Goal: Information Seeking & Learning: Learn about a topic

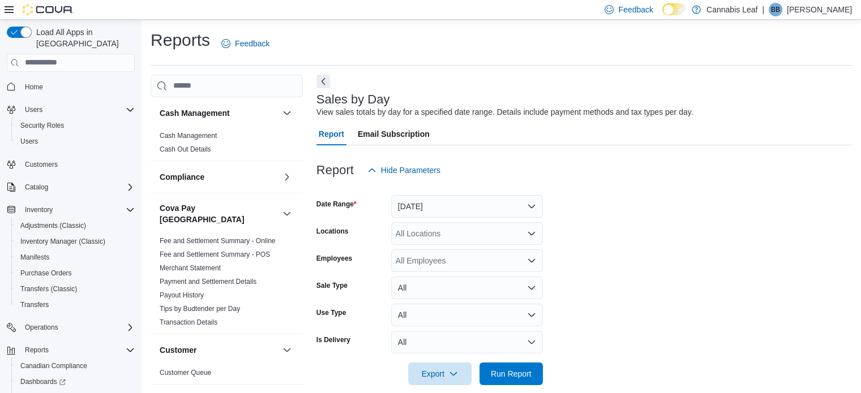
scroll to position [14, 0]
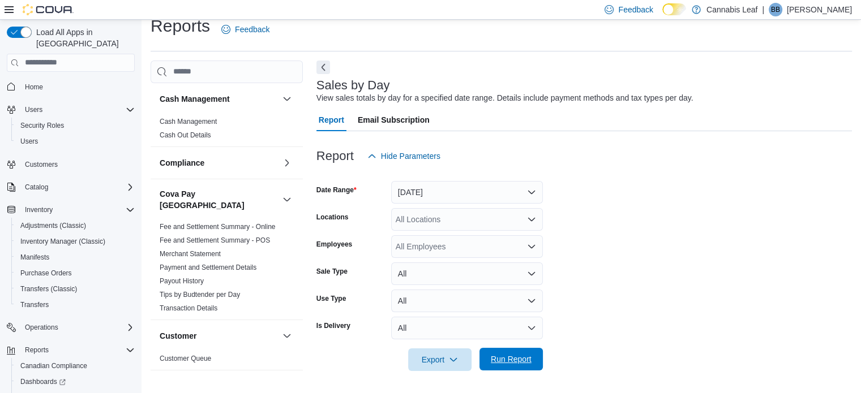
click at [536, 363] on button "Run Report" at bounding box center [510, 359] width 63 height 23
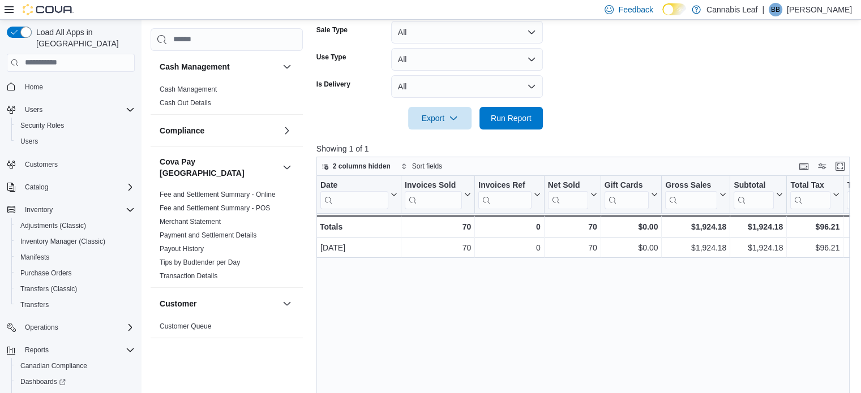
scroll to position [342, 0]
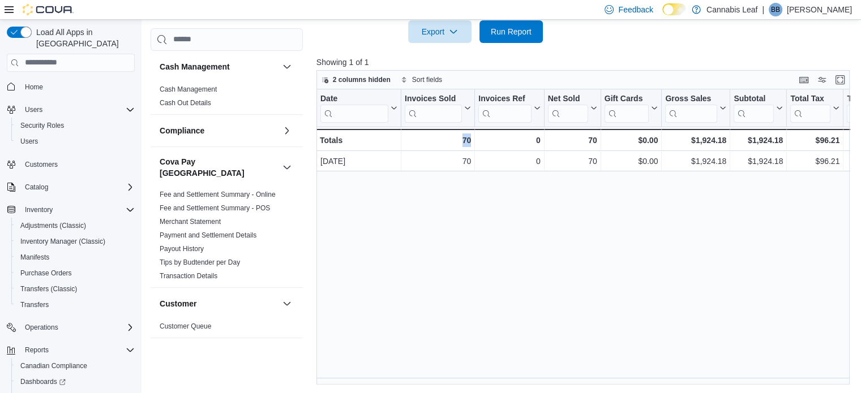
drag, startPoint x: 417, startPoint y: 384, endPoint x: 512, endPoint y: 392, distance: 96.0
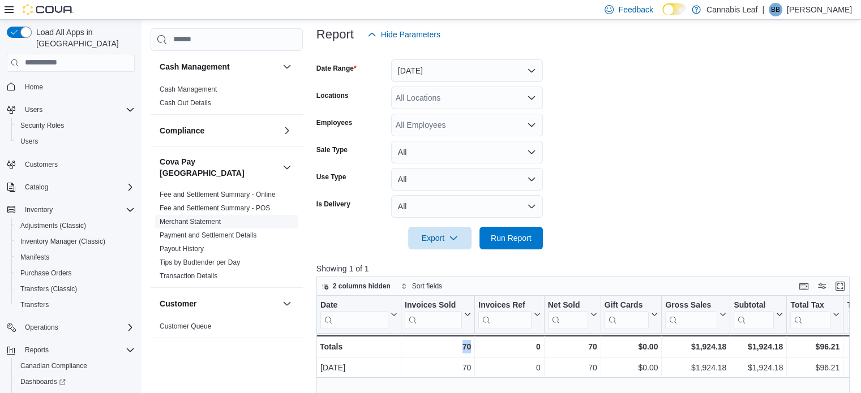
scroll to position [116, 0]
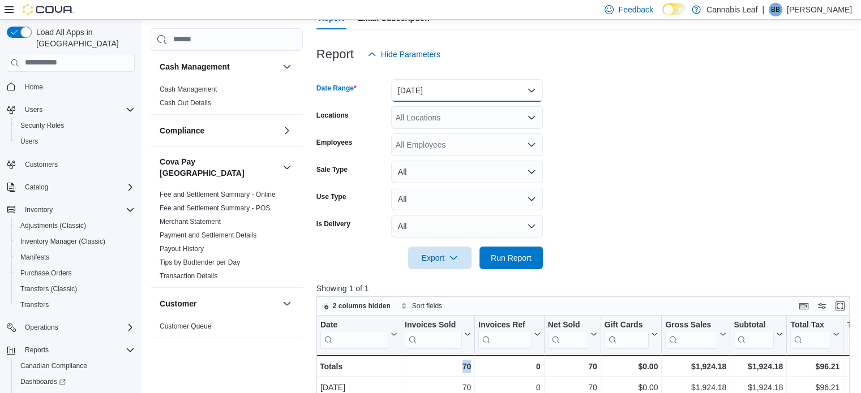
click at [495, 88] on button "Yesterday" at bounding box center [467, 90] width 152 height 23
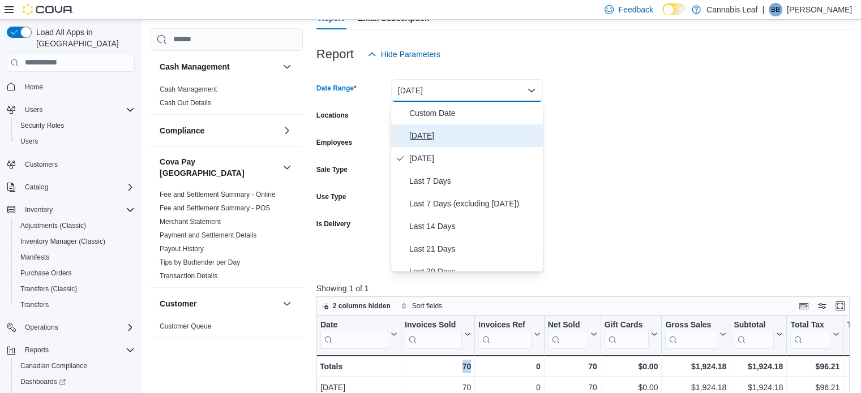
click at [457, 138] on span "[DATE]" at bounding box center [473, 136] width 129 height 14
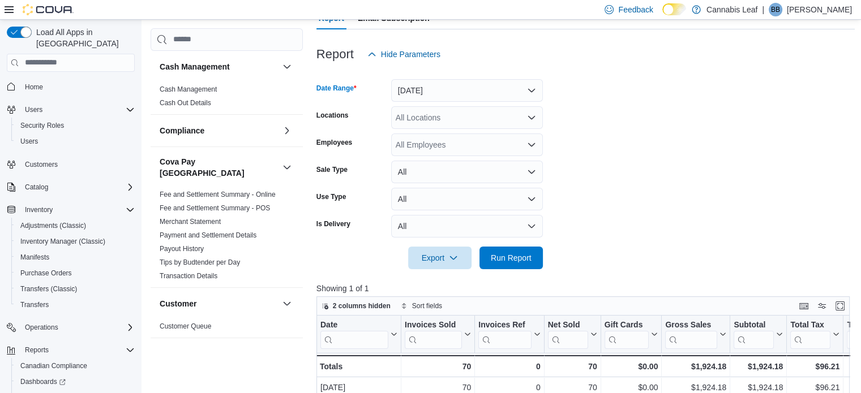
click at [508, 271] on div at bounding box center [585, 276] width 539 height 14
click at [511, 265] on span "Run Report" at bounding box center [511, 257] width 50 height 23
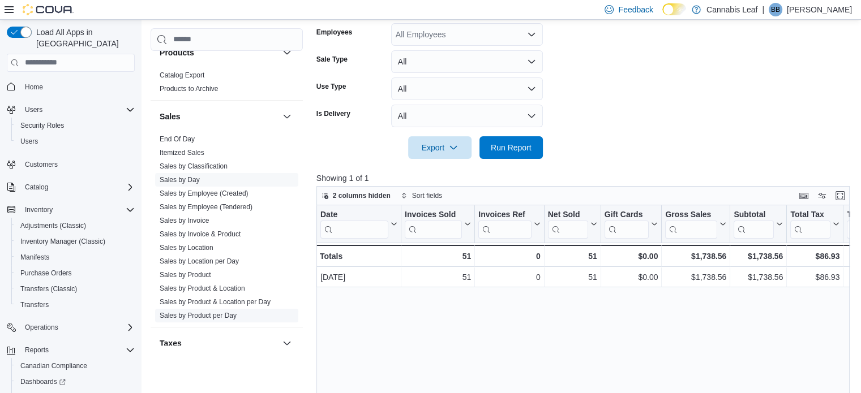
scroll to position [840, 0]
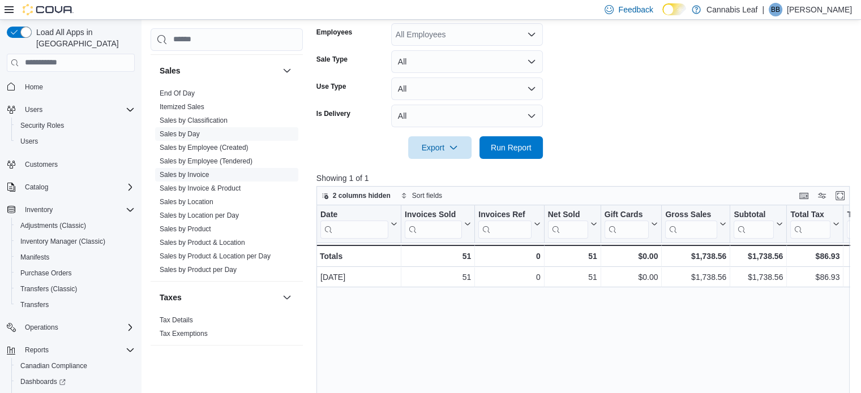
click at [189, 171] on link "Sales by Invoice" at bounding box center [184, 175] width 49 height 8
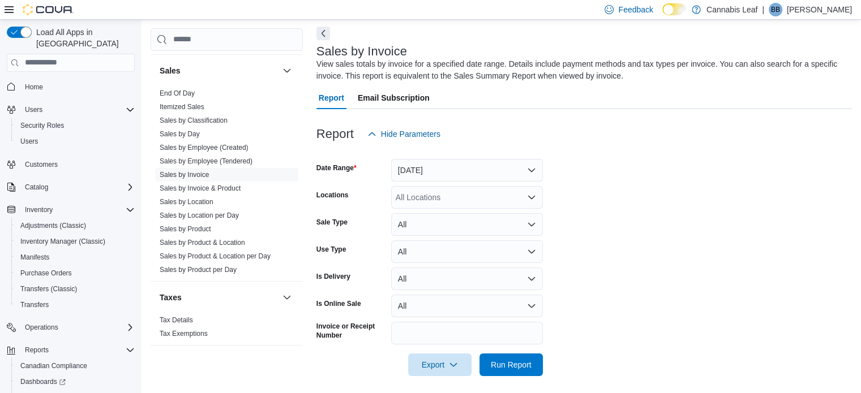
scroll to position [53, 0]
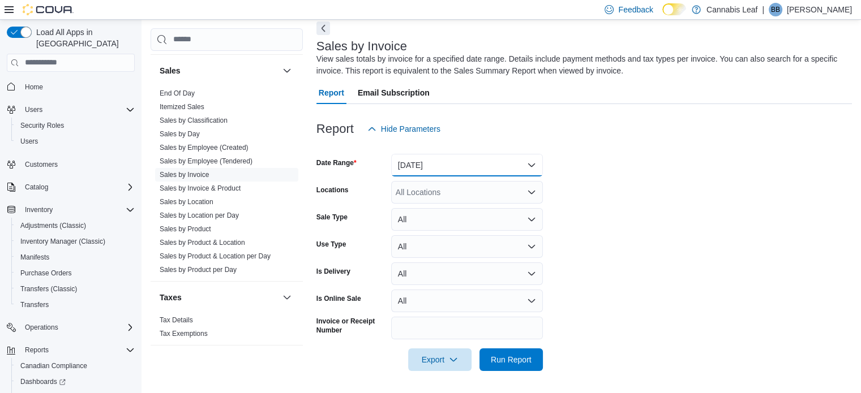
click at [520, 163] on button "Yesterday" at bounding box center [467, 165] width 152 height 23
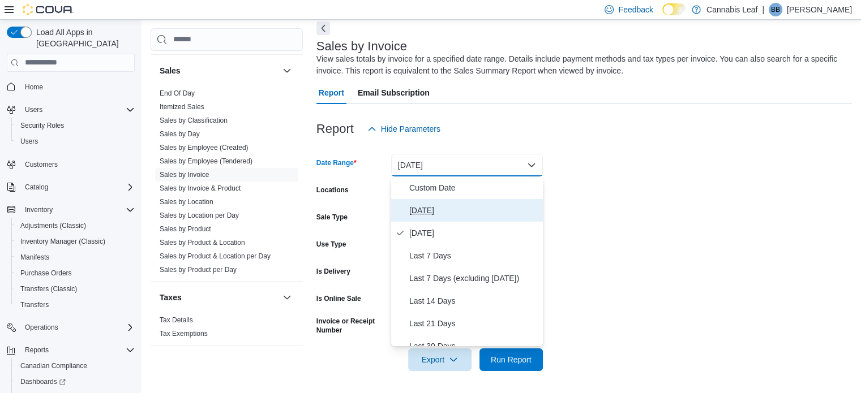
click at [494, 213] on span "[DATE]" at bounding box center [473, 211] width 129 height 14
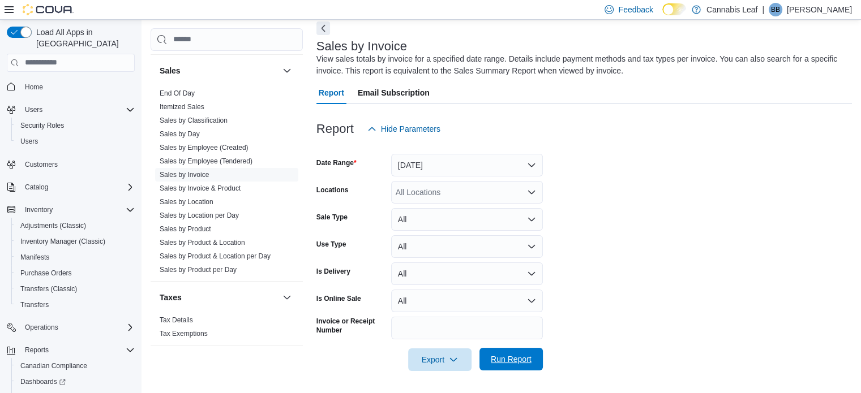
click at [508, 354] on span "Run Report" at bounding box center [511, 359] width 50 height 23
click at [704, 323] on form "Date Range Today Locations All Locations Sale Type All Use Type All Is Delivery…" at bounding box center [585, 255] width 539 height 231
drag, startPoint x: 703, startPoint y: 323, endPoint x: 385, endPoint y: 121, distance: 376.7
click at [385, 121] on span "Hide Parameters" at bounding box center [403, 129] width 73 height 23
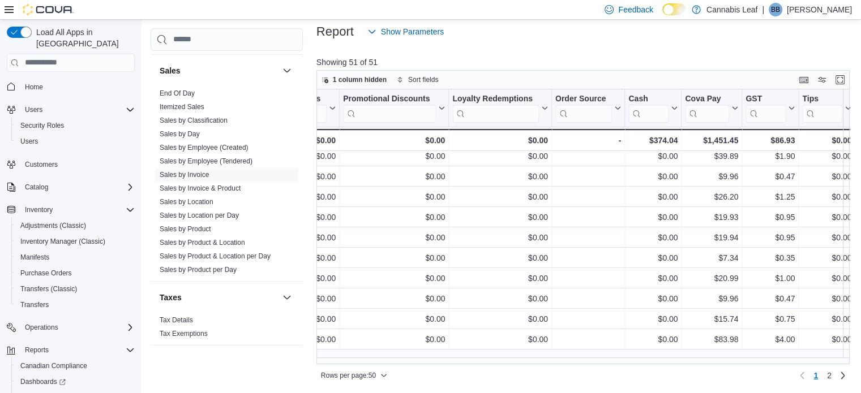
scroll to position [811, 1888]
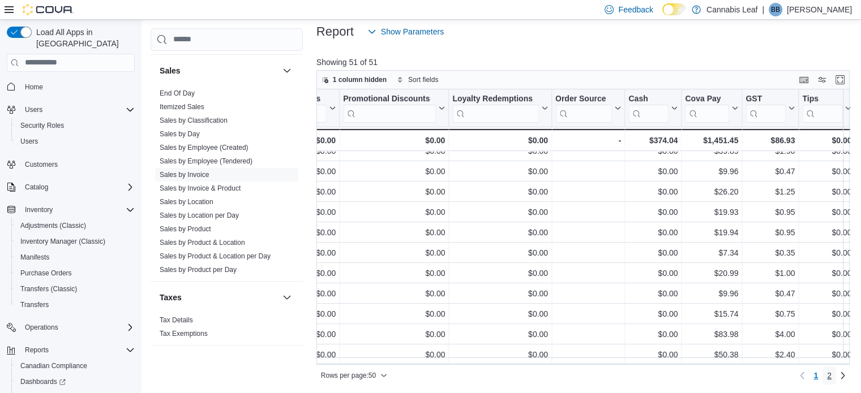
click at [836, 372] on link "2" at bounding box center [829, 376] width 14 height 18
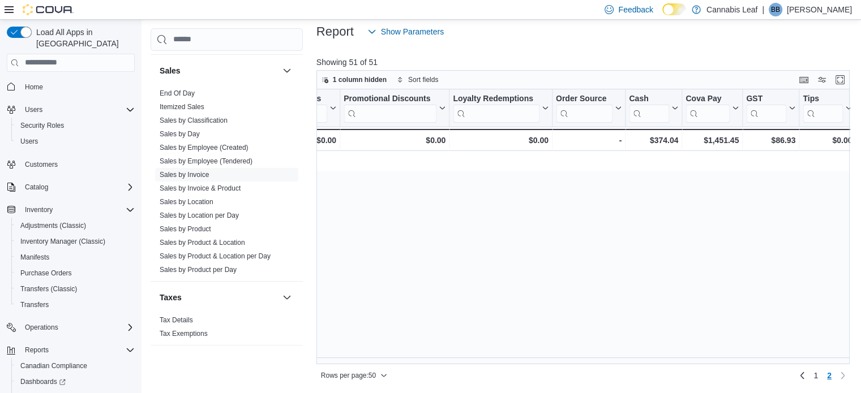
scroll to position [0, 0]
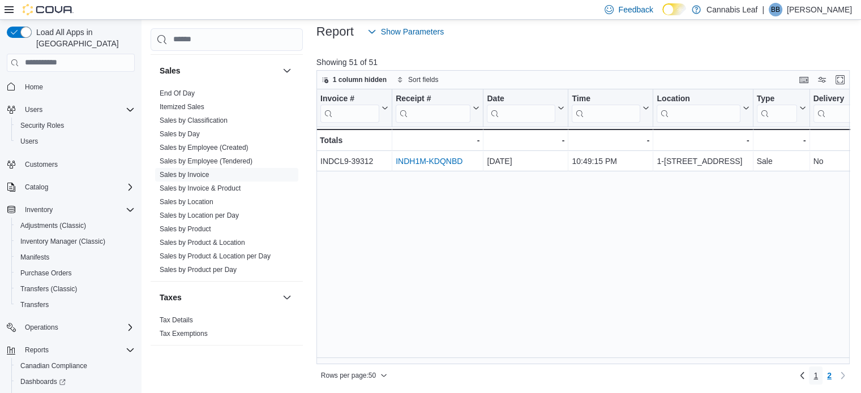
click at [818, 380] on span "1" at bounding box center [815, 375] width 5 height 11
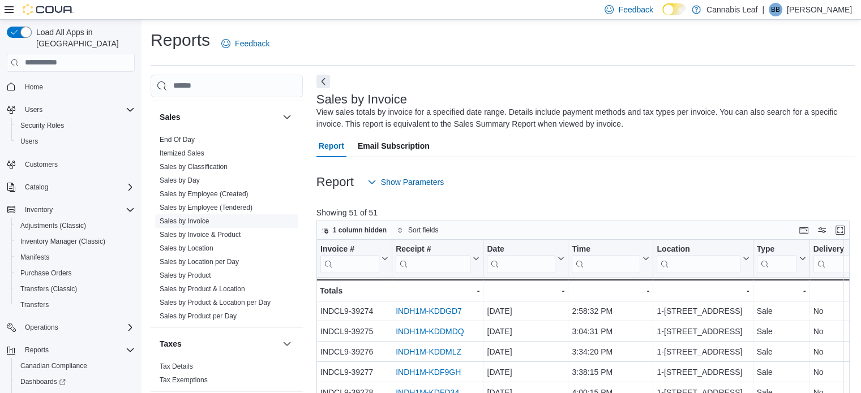
click at [201, 217] on span "Sales by Invoice" at bounding box center [184, 221] width 49 height 9
click at [202, 217] on link "Sales by Invoice" at bounding box center [184, 221] width 49 height 8
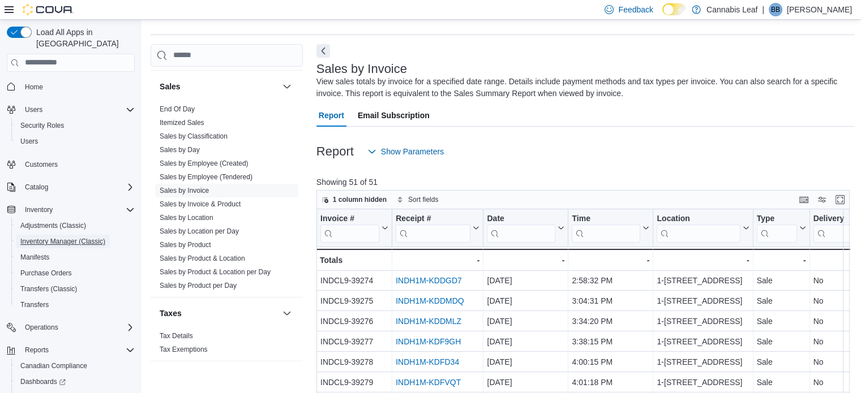
scroll to position [57, 0]
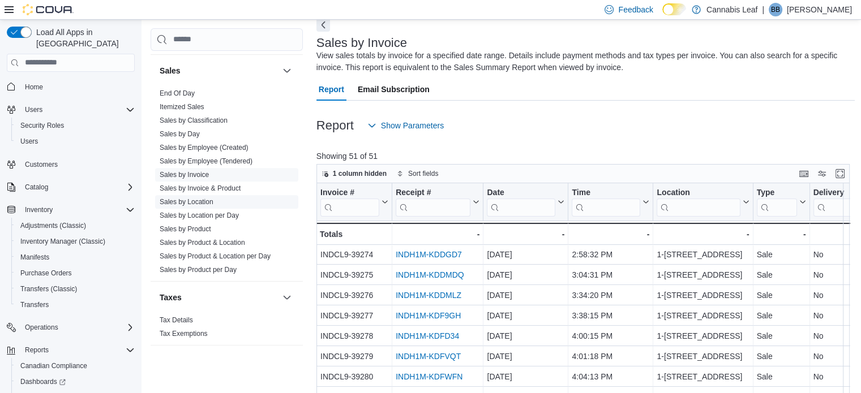
click at [195, 198] on link "Sales by Location" at bounding box center [187, 202] width 54 height 8
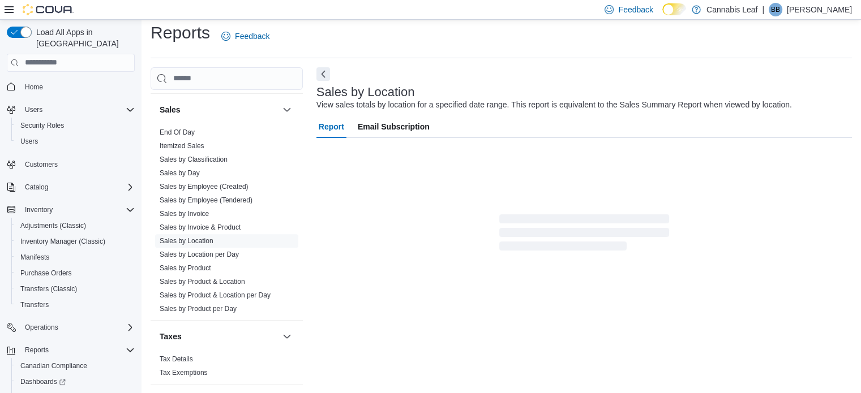
scroll to position [41, 0]
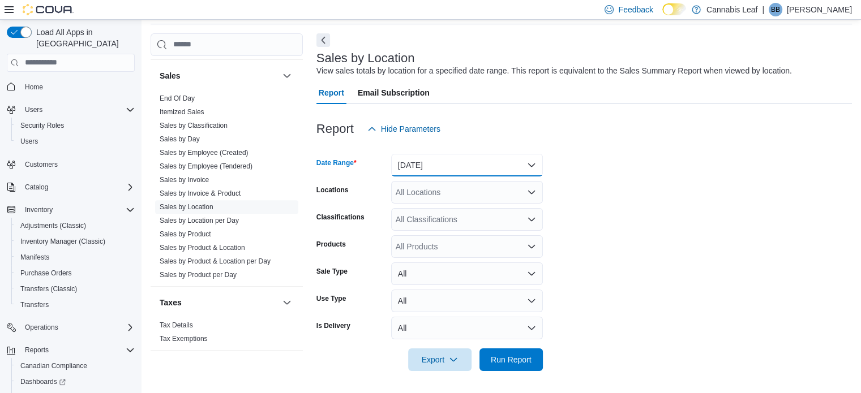
click at [528, 168] on button "Yesterday" at bounding box center [467, 165] width 152 height 23
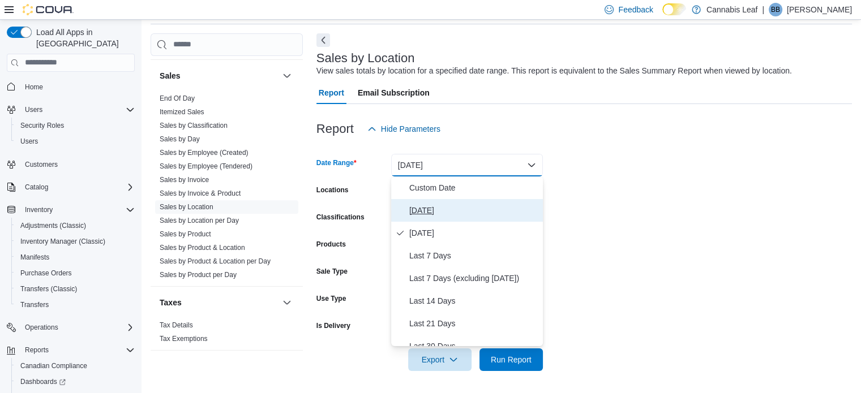
click at [515, 210] on span "[DATE]" at bounding box center [473, 211] width 129 height 14
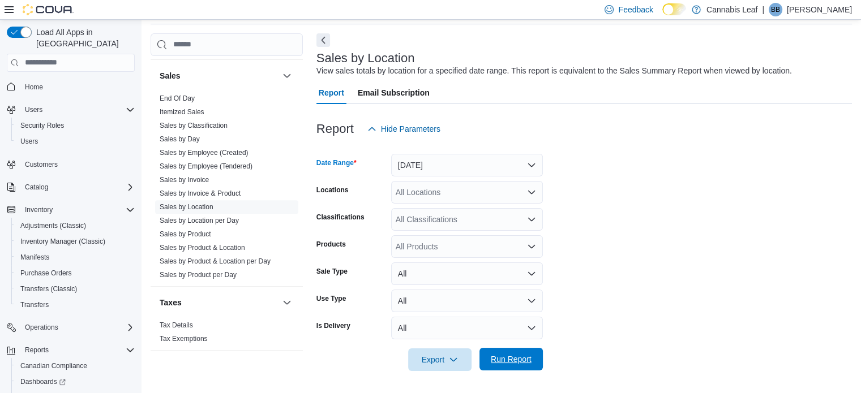
click at [505, 365] on span "Run Report" at bounding box center [511, 359] width 41 height 11
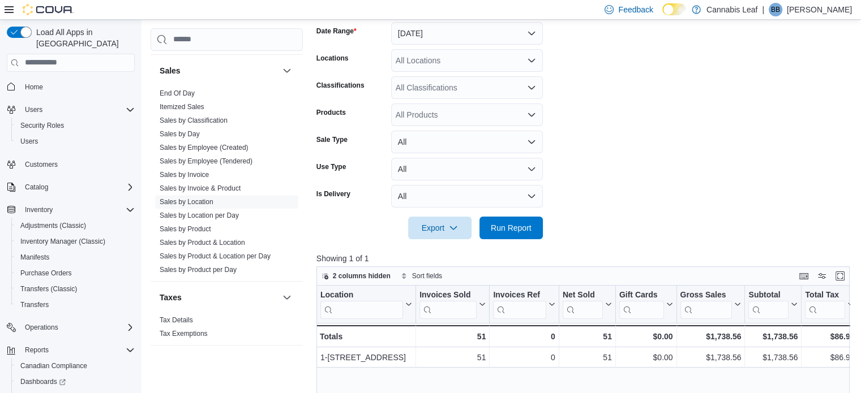
scroll to position [155, 0]
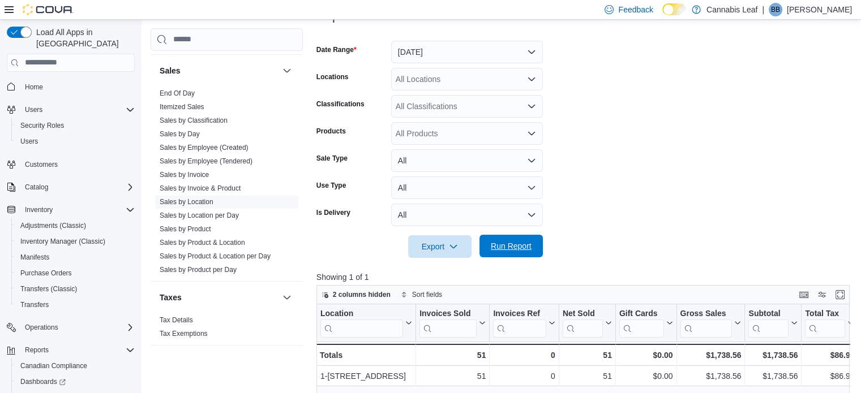
click at [508, 252] on span "Run Report" at bounding box center [511, 246] width 50 height 23
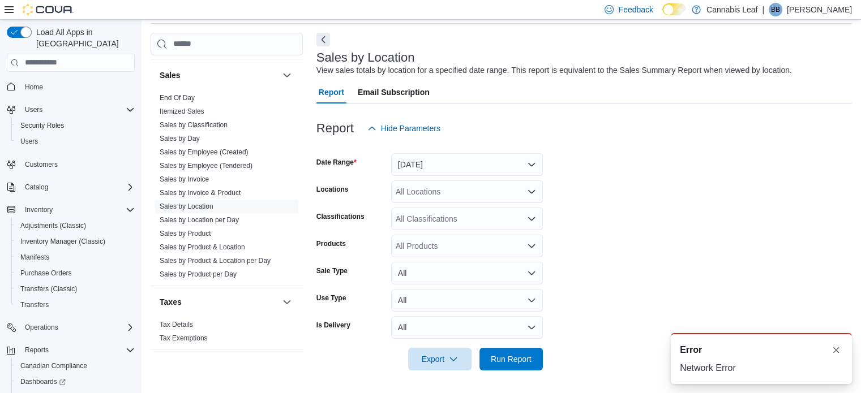
scroll to position [0, 0]
click at [835, 348] on button "Dismiss toast" at bounding box center [836, 350] width 14 height 14
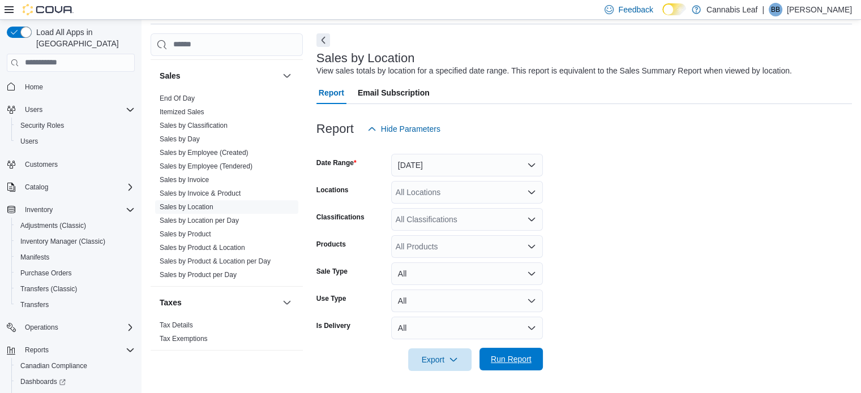
click at [509, 361] on span "Run Report" at bounding box center [511, 359] width 41 height 11
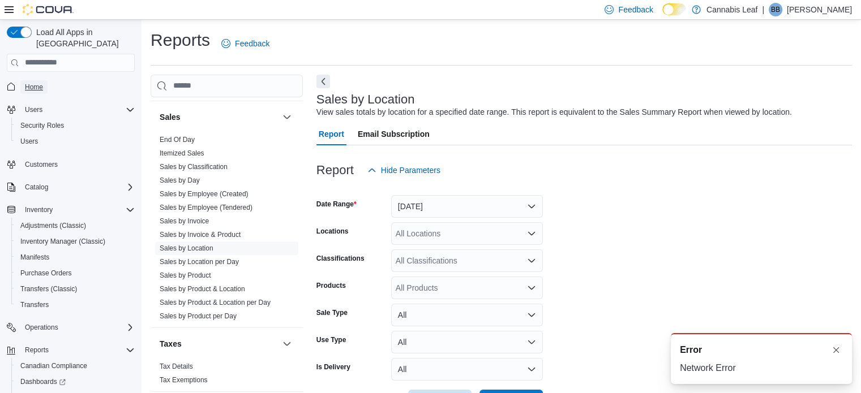
click at [22, 80] on link "Home" at bounding box center [33, 87] width 27 height 14
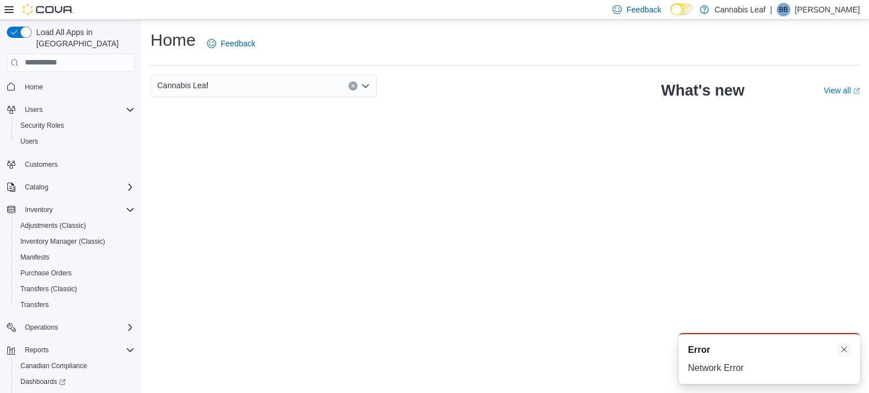
click at [838, 350] on button "Dismiss toast" at bounding box center [845, 350] width 14 height 14
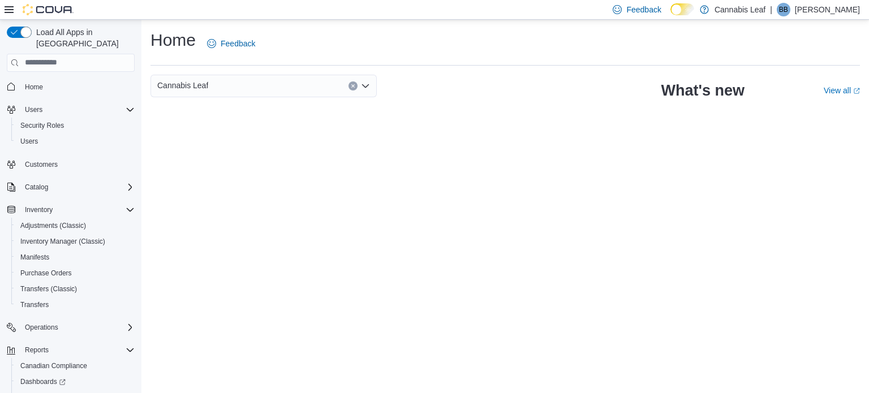
click at [7, 6] on icon at bounding box center [9, 9] width 9 height 7
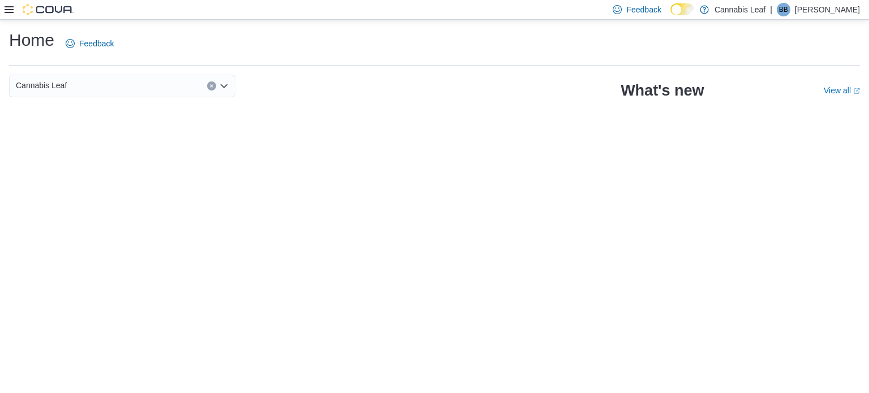
click at [2, 9] on div "Feedback Dark Mode Cannabis Leaf | BB Bobby Bassi" at bounding box center [434, 10] width 869 height 20
click at [7, 13] on icon at bounding box center [9, 9] width 9 height 9
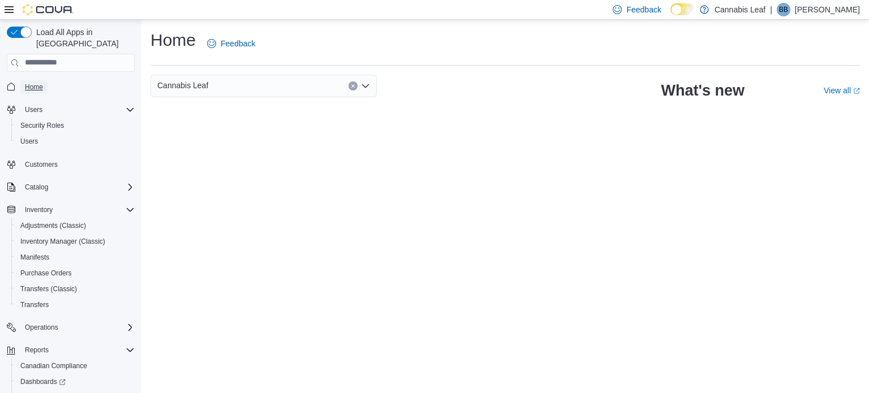
click at [35, 83] on span "Home" at bounding box center [34, 87] width 18 height 9
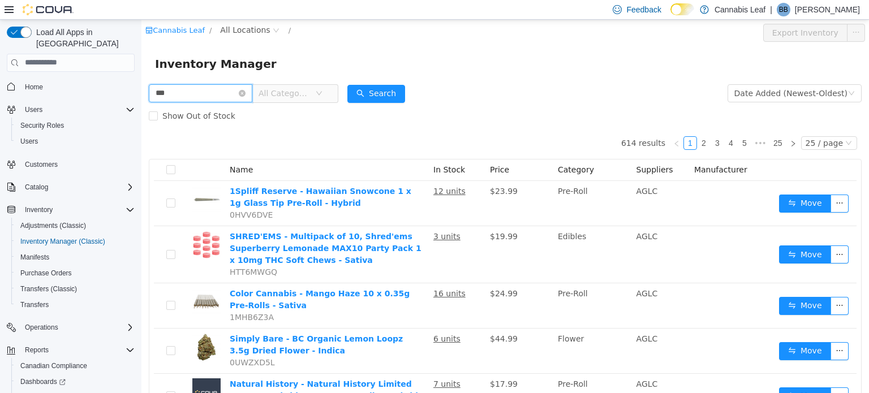
click at [195, 90] on input "***" at bounding box center [201, 93] width 104 height 18
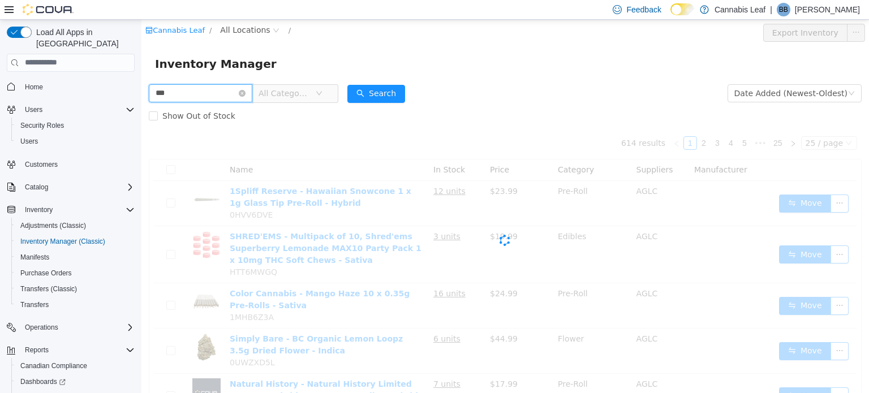
click at [195, 90] on input "***" at bounding box center [201, 93] width 104 height 18
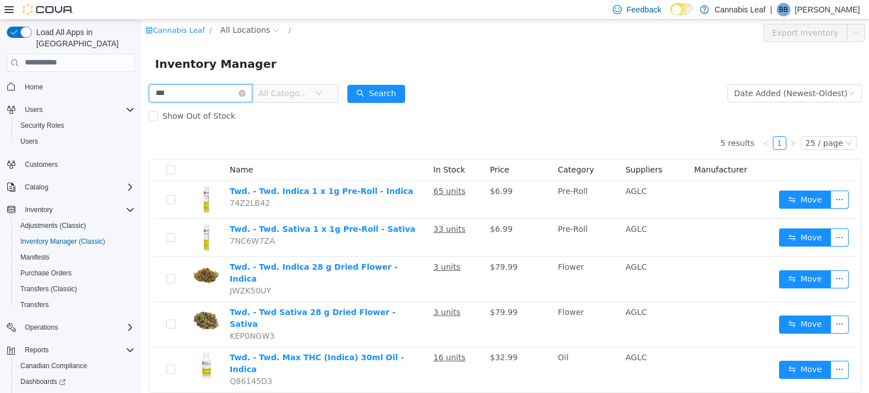
drag, startPoint x: 184, startPoint y: 92, endPoint x: 95, endPoint y: 95, distance: 88.9
click at [142, 95] on html "Cannabis Leaf / All Locations / Export Inventory Inventory Manager *** All Cate…" at bounding box center [506, 206] width 728 height 374
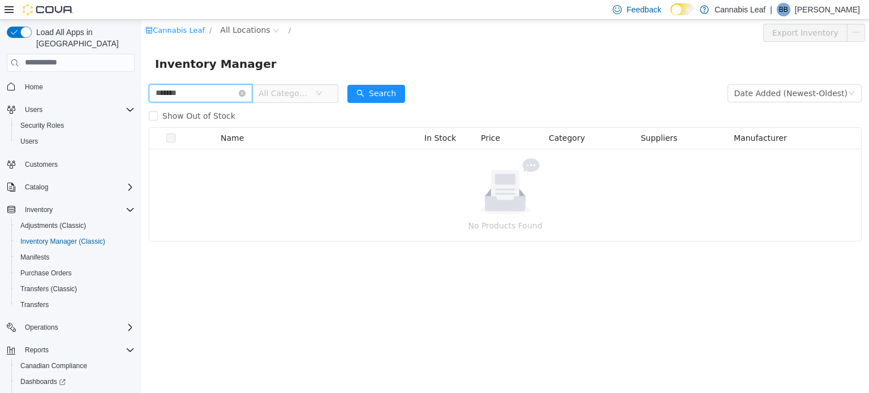
click at [164, 96] on input "*******" at bounding box center [201, 93] width 104 height 18
click at [165, 92] on input "*******" at bounding box center [201, 93] width 104 height 18
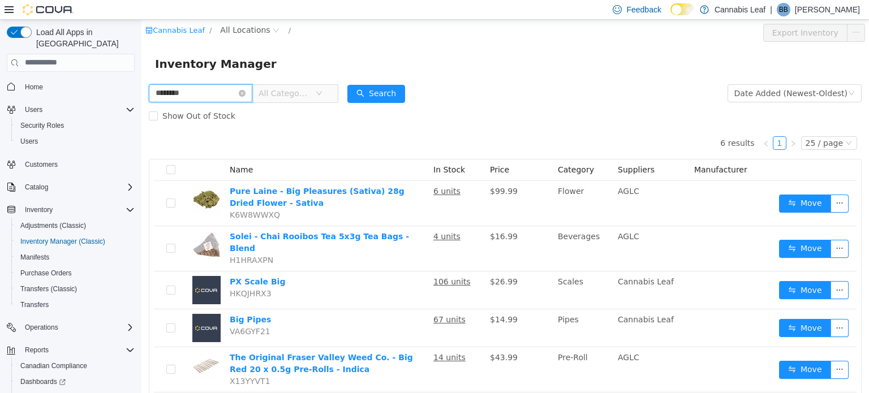
drag, startPoint x: 180, startPoint y: 89, endPoint x: 0, endPoint y: 53, distance: 183.5
click at [142, 53] on html "Cannabis Leaf / All Locations / Export Inventory Inventory Manager ******** All…" at bounding box center [506, 206] width 728 height 374
drag, startPoint x: 231, startPoint y: 88, endPoint x: 74, endPoint y: 79, distance: 157.0
click at [142, 79] on html "Cannabis Leaf / All Locations / Export Inventory Inventory Manager *** All Cate…" at bounding box center [506, 206] width 728 height 374
type input "*****"
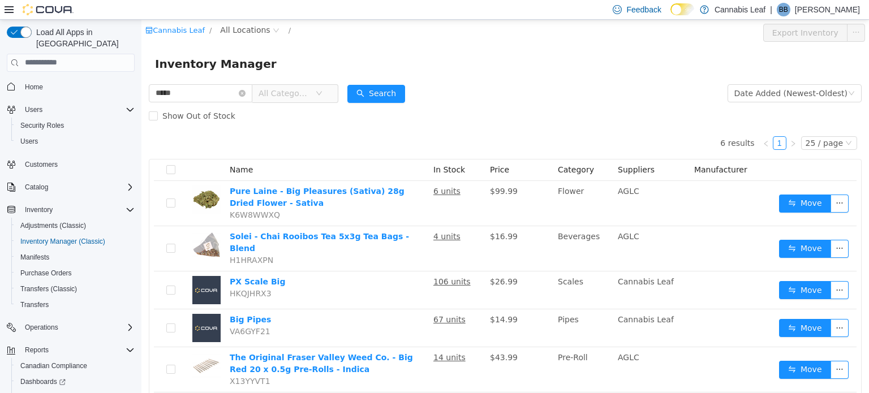
click at [394, 83] on div "Search" at bounding box center [377, 93] width 58 height 23
click at [364, 101] on button "Search" at bounding box center [377, 93] width 58 height 18
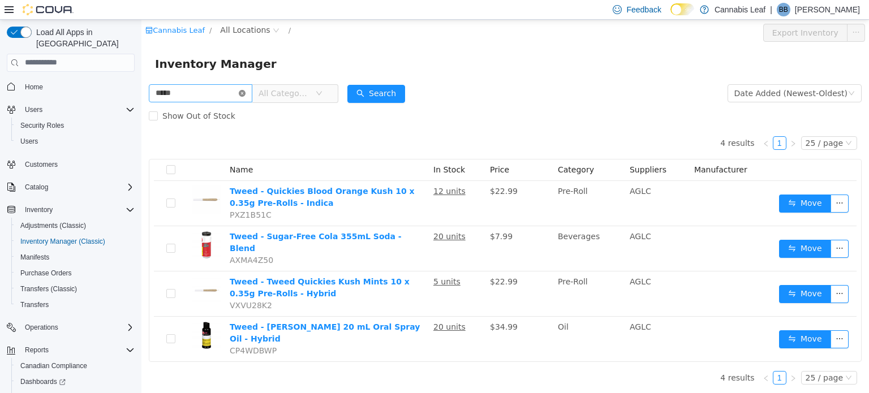
click at [246, 93] on icon "icon: close-circle" at bounding box center [242, 92] width 7 height 7
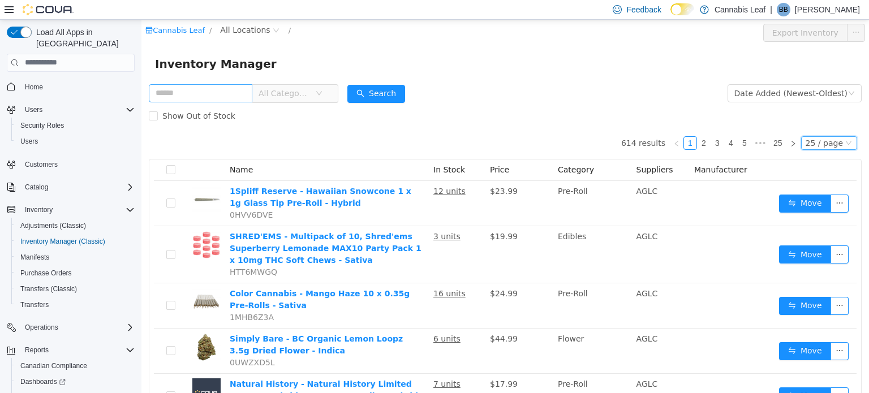
click at [815, 138] on div "25 / page" at bounding box center [824, 142] width 37 height 12
click at [819, 215] on li "50 / page" at bounding box center [824, 216] width 55 height 18
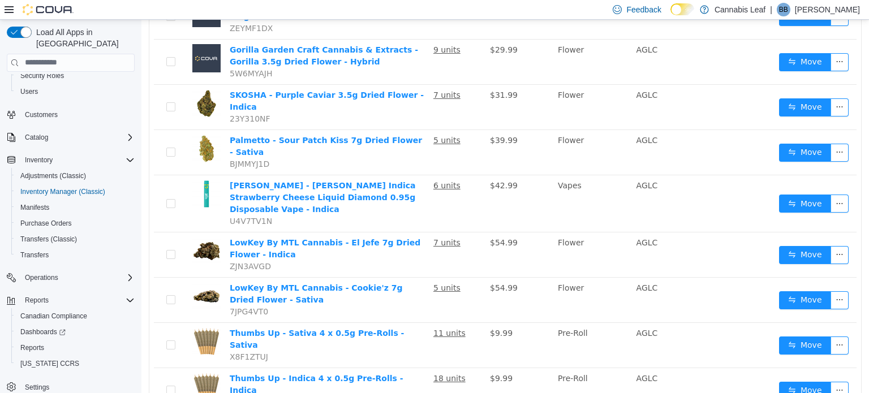
scroll to position [1988, 0]
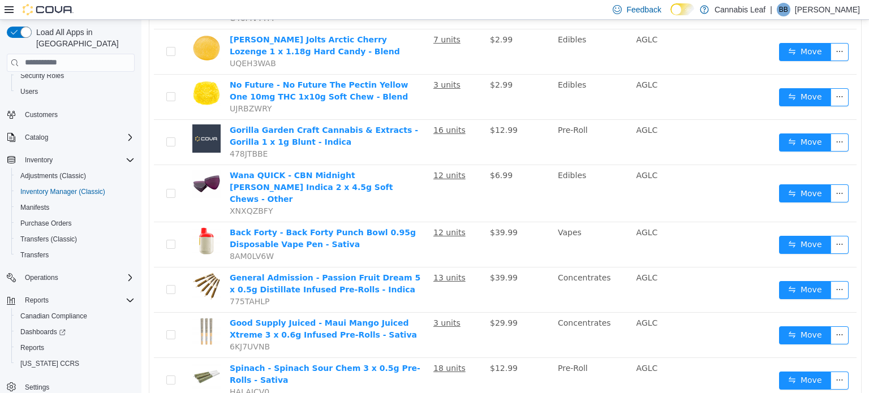
scroll to position [2050, 0]
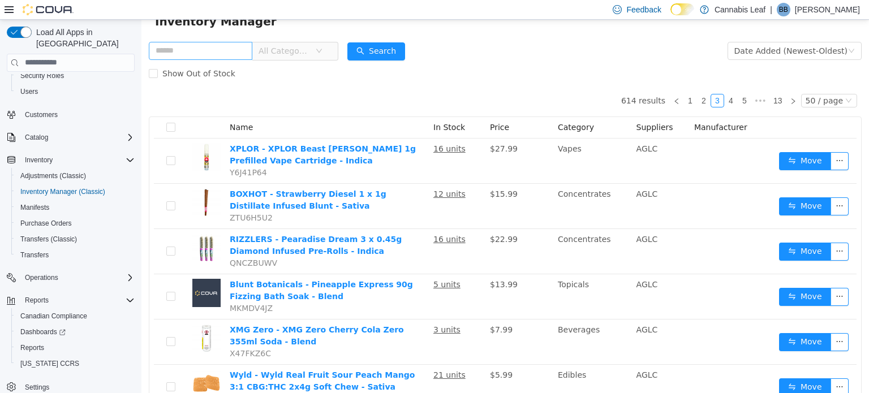
scroll to position [25, 0]
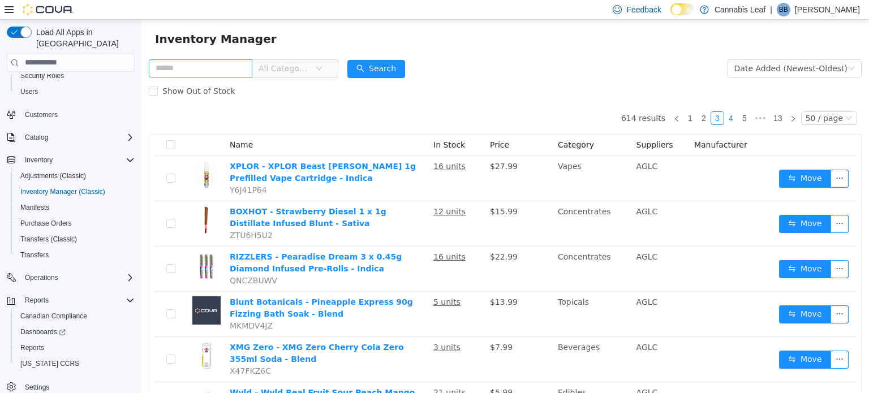
click at [730, 119] on link "4" at bounding box center [731, 118] width 12 height 12
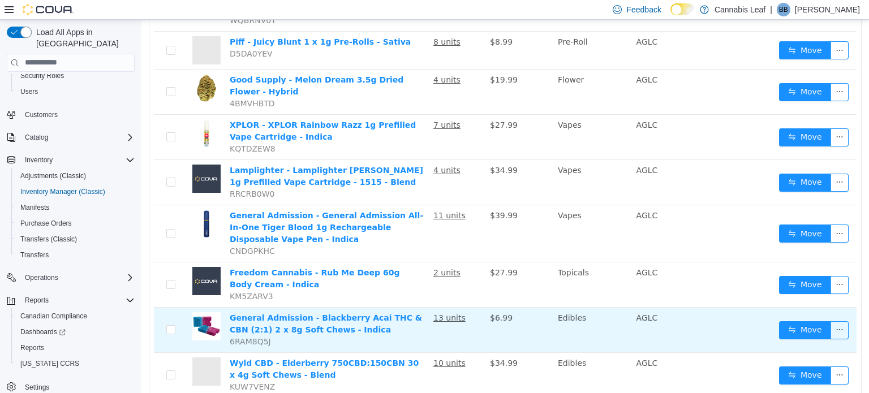
scroll to position [1123, 0]
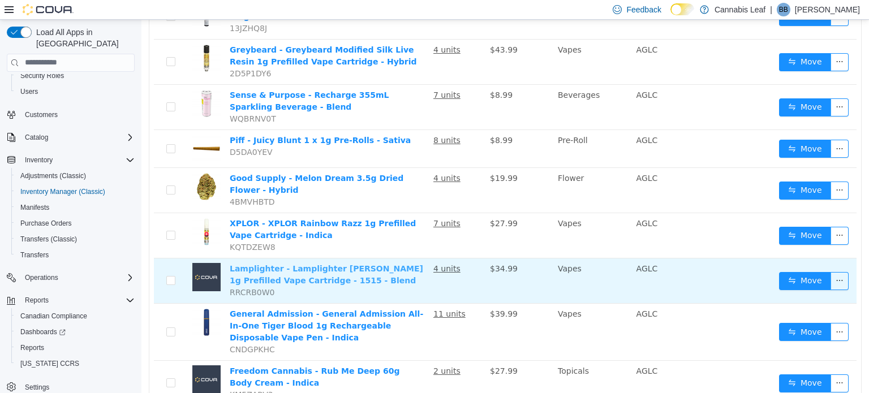
click at [331, 264] on link "Lamplighter - Lamplighter Tiger Berry 1g Prefilled Vape Cartridge - 1515 - Blend" at bounding box center [327, 274] width 194 height 21
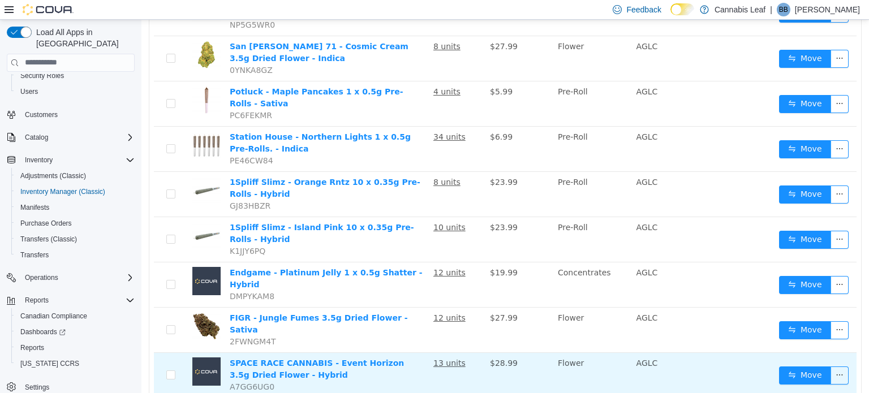
scroll to position [1972, 0]
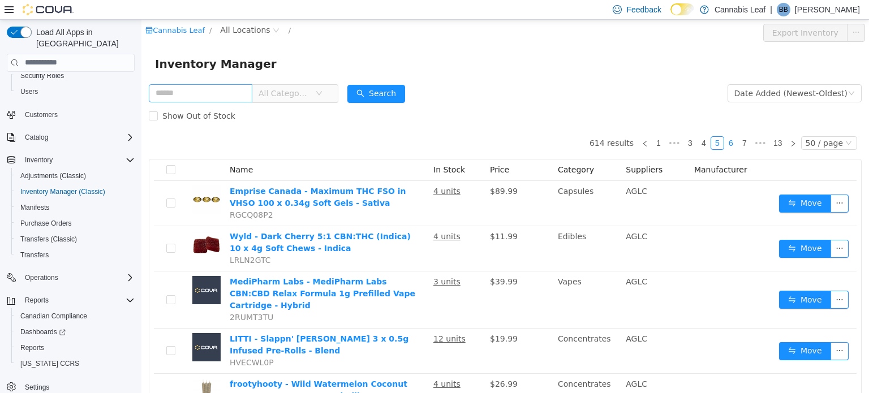
click at [726, 140] on link "6" at bounding box center [731, 142] width 12 height 12
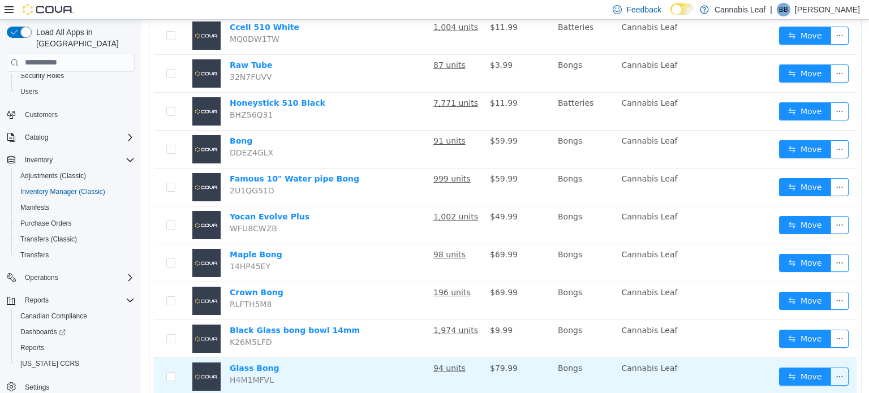
scroll to position [1709, 0]
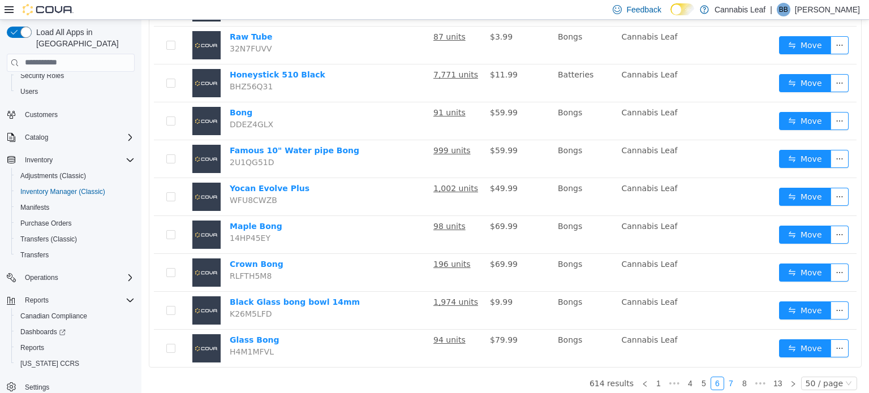
click at [727, 377] on link "7" at bounding box center [731, 383] width 12 height 12
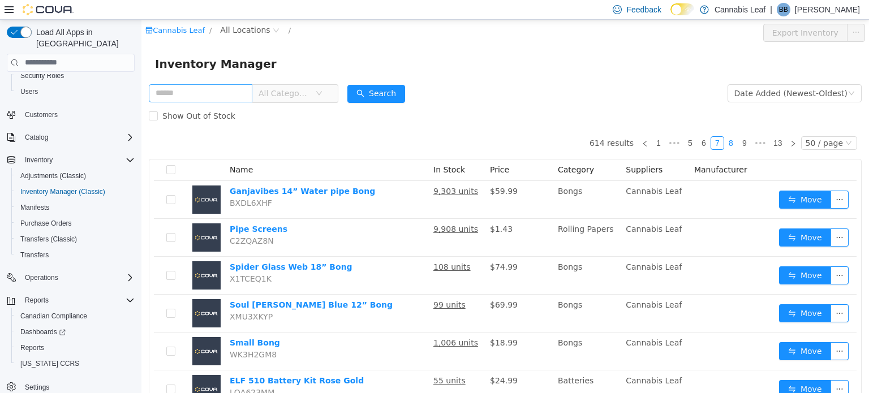
click at [726, 146] on link "8" at bounding box center [731, 142] width 12 height 12
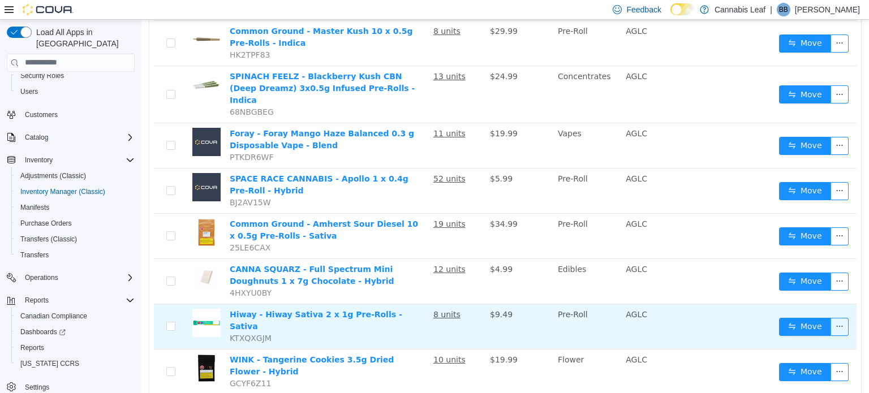
scroll to position [1884, 0]
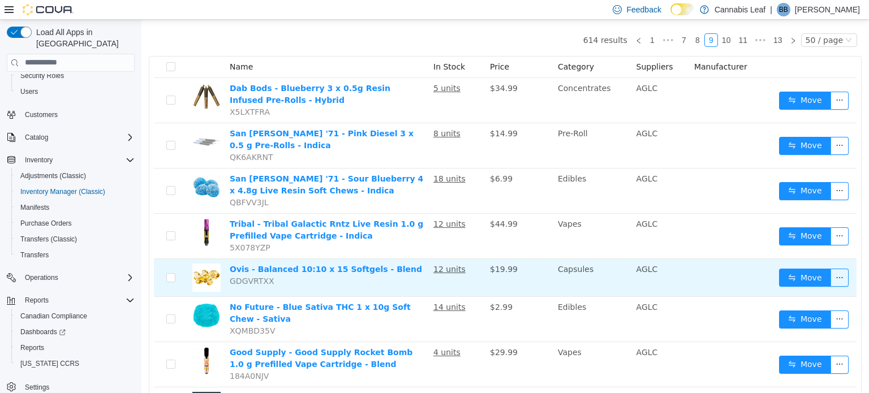
scroll to position [20, 0]
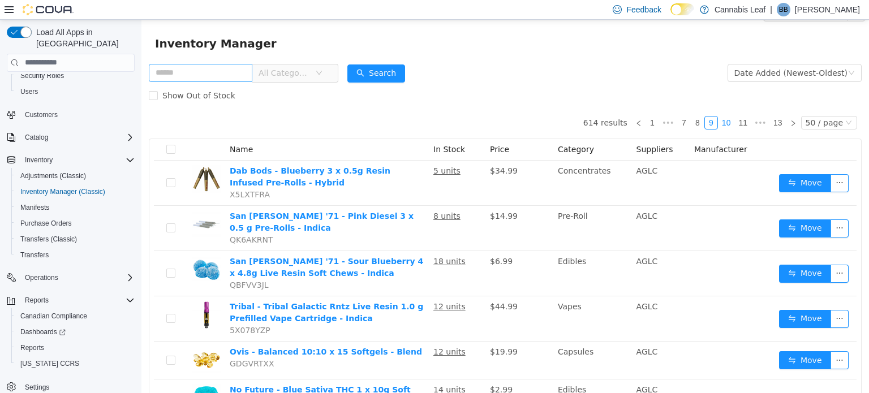
click at [727, 121] on link "10" at bounding box center [727, 122] width 16 height 12
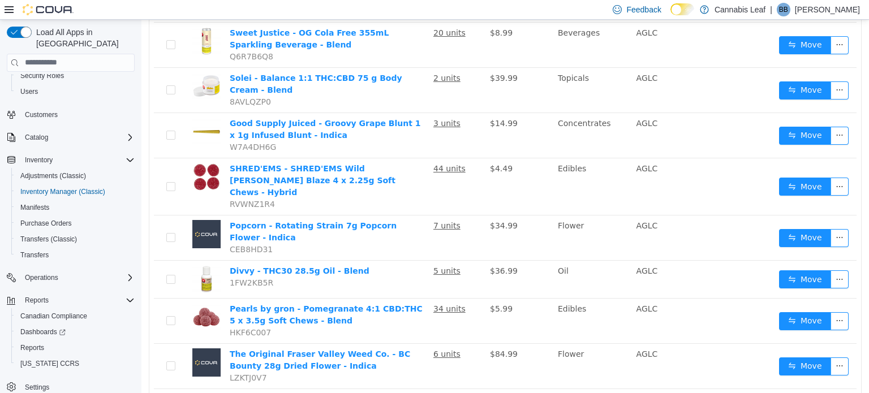
scroll to position [1923, 0]
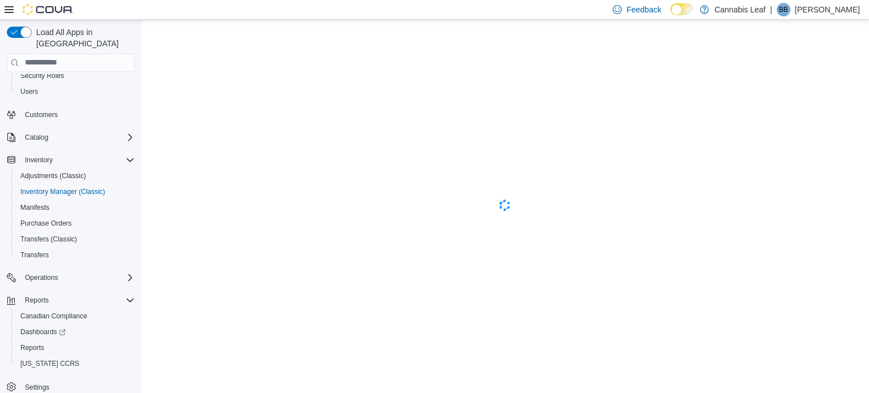
click at [2, 12] on div "Feedback Dark Mode Cannabis Leaf | BB Bobby Bassi" at bounding box center [434, 10] width 869 height 20
click at [6, 12] on icon at bounding box center [9, 9] width 9 height 7
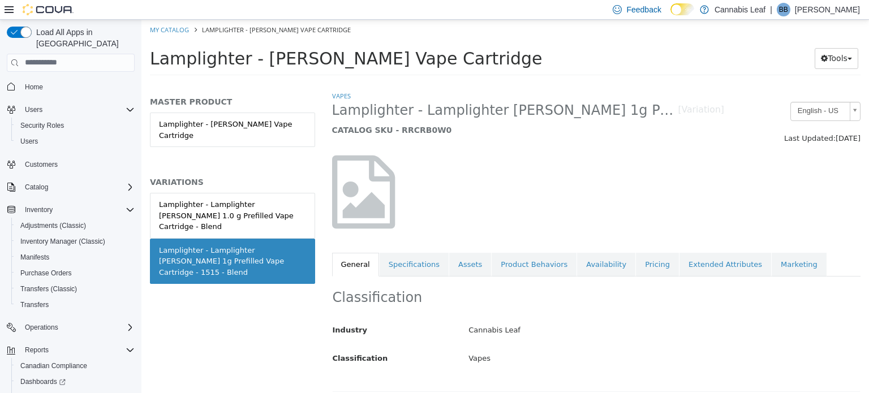
click at [645, 282] on div "Classification Industry Cannabis Leaf Classification Vapes Cancel Save Changes" at bounding box center [596, 334] width 529 height 116
click at [638, 271] on link "Pricing" at bounding box center [657, 264] width 43 height 24
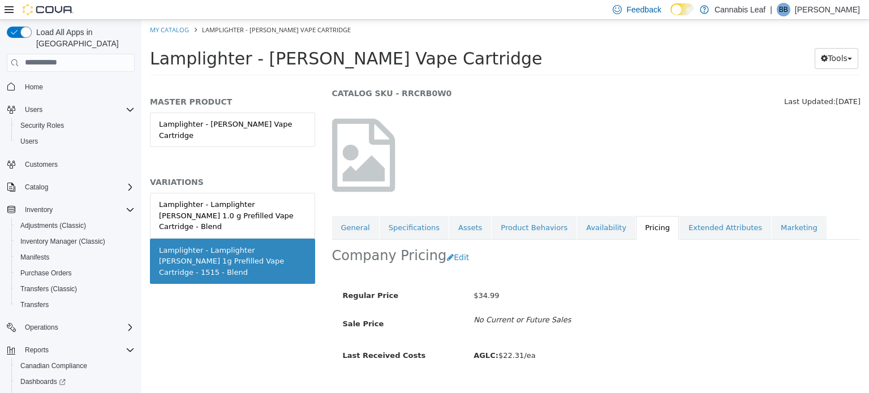
scroll to position [58, 0]
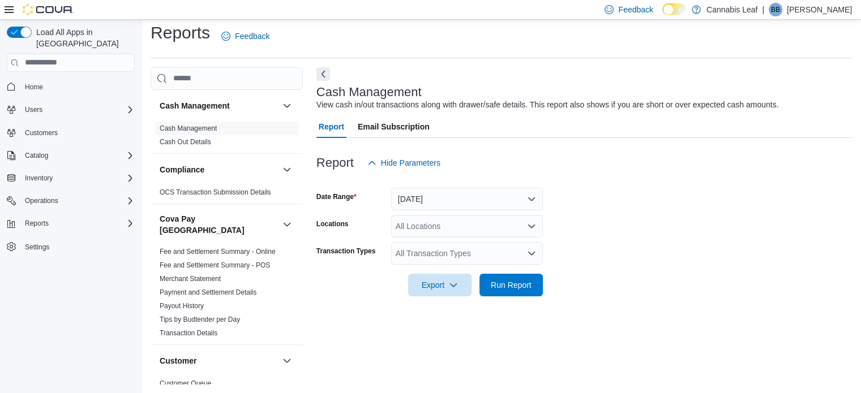
click at [9, 14] on icon at bounding box center [9, 9] width 9 height 9
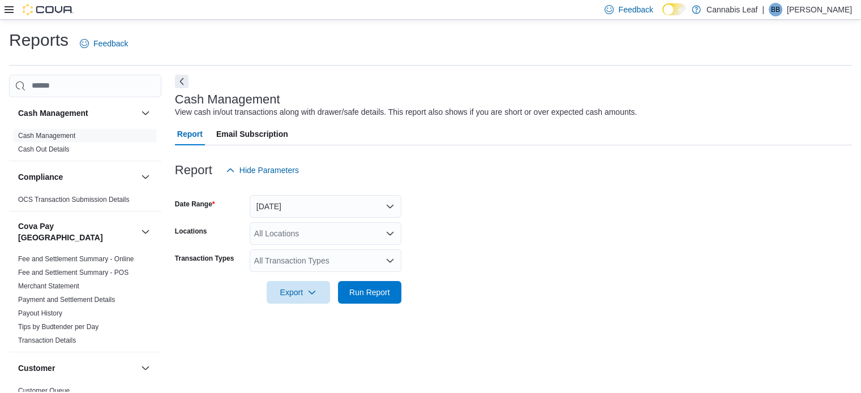
click at [8, 16] on div at bounding box center [39, 9] width 69 height 19
click at [5, 12] on icon at bounding box center [9, 9] width 9 height 7
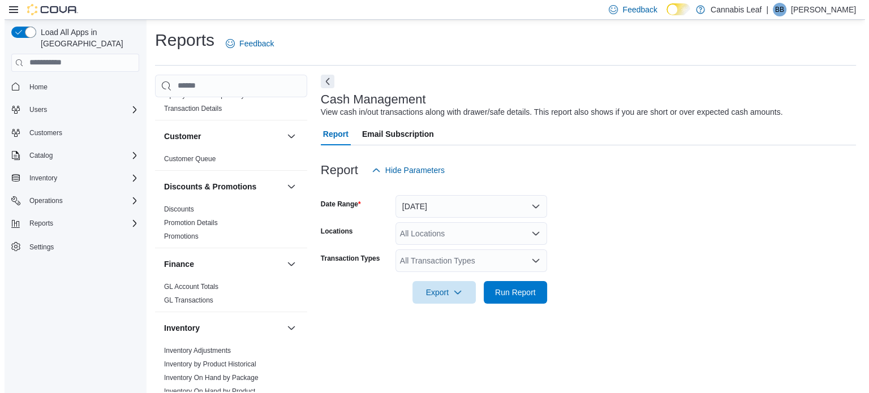
scroll to position [283, 0]
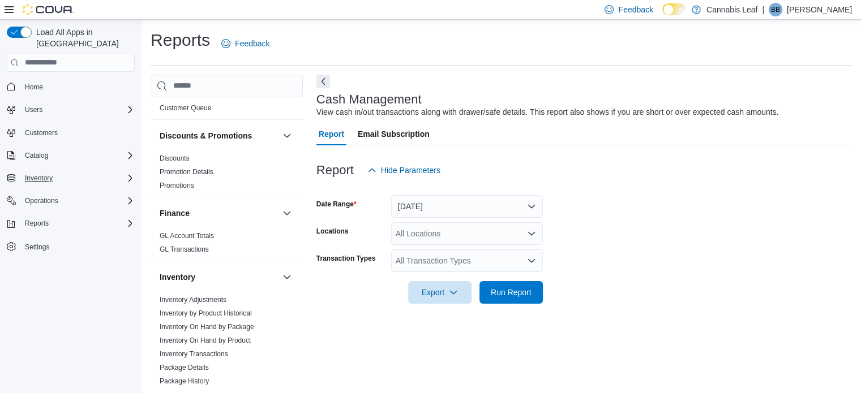
click at [71, 172] on div "Inventory" at bounding box center [77, 179] width 114 height 14
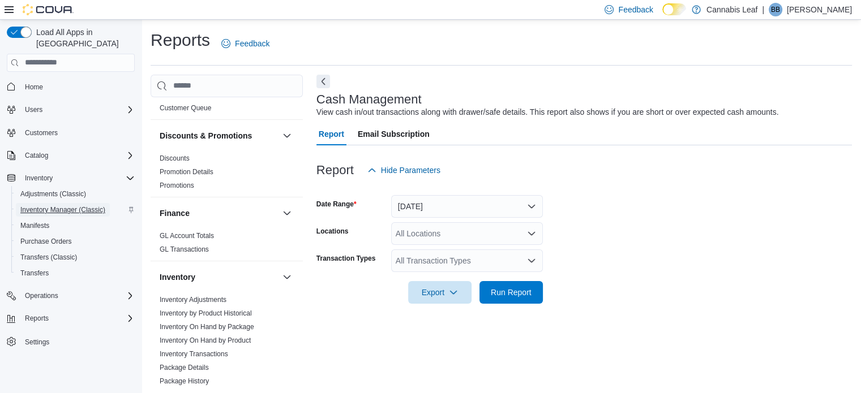
click at [62, 205] on span "Inventory Manager (Classic)" at bounding box center [62, 209] width 85 height 9
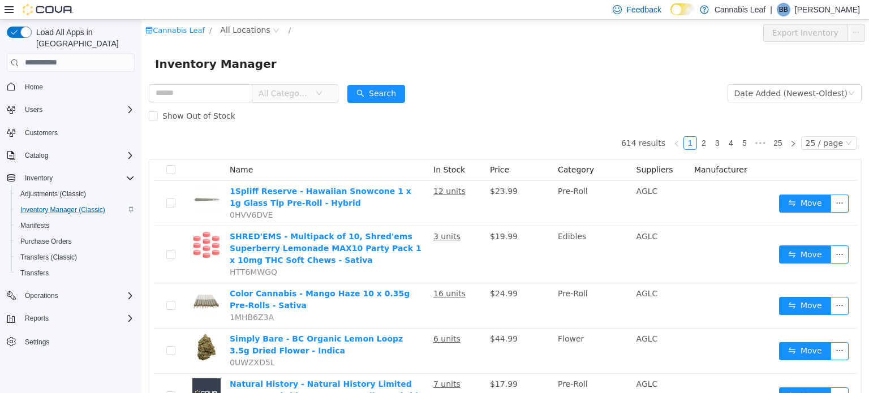
click at [213, 80] on div "Inventory Manager" at bounding box center [506, 63] width 728 height 36
click at [204, 95] on input "text" at bounding box center [201, 93] width 104 height 18
type input "******"
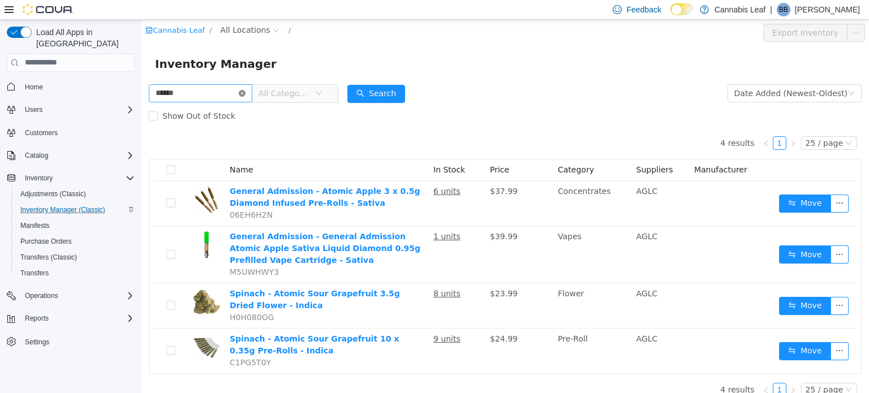
click at [246, 94] on icon "icon: close-circle" at bounding box center [242, 92] width 7 height 7
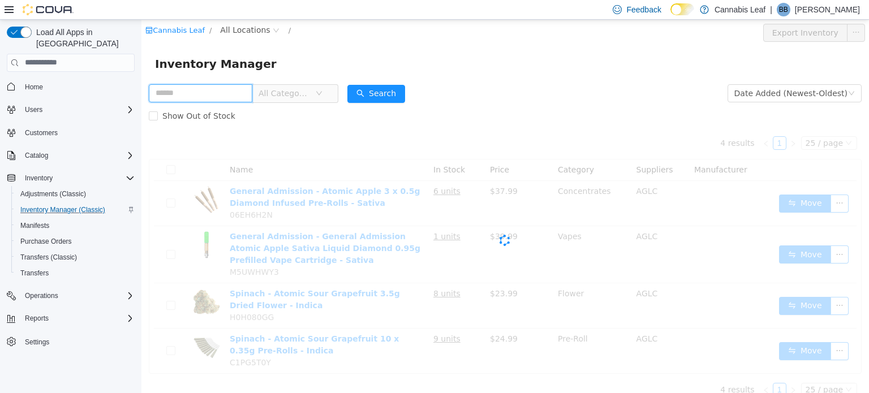
click at [215, 88] on input "text" at bounding box center [201, 93] width 104 height 18
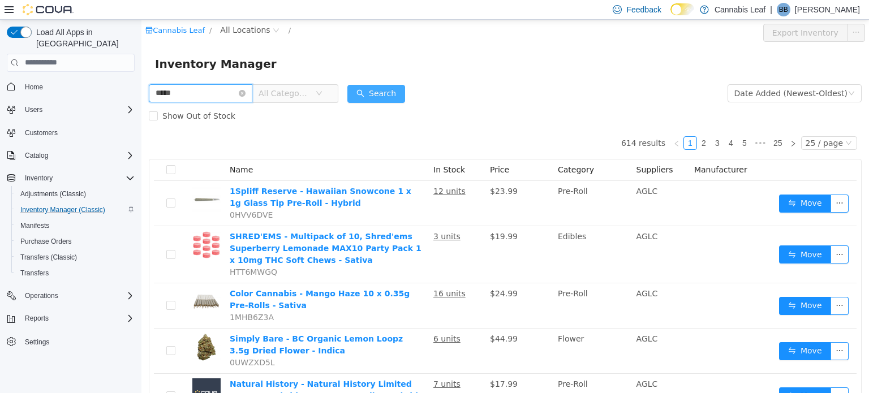
type input "*****"
click at [401, 84] on button "Search" at bounding box center [377, 93] width 58 height 18
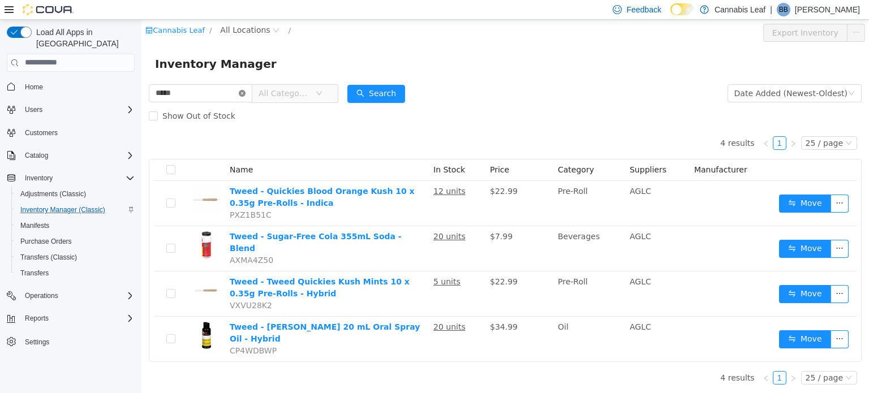
click at [246, 92] on icon "icon: close-circle" at bounding box center [242, 92] width 7 height 7
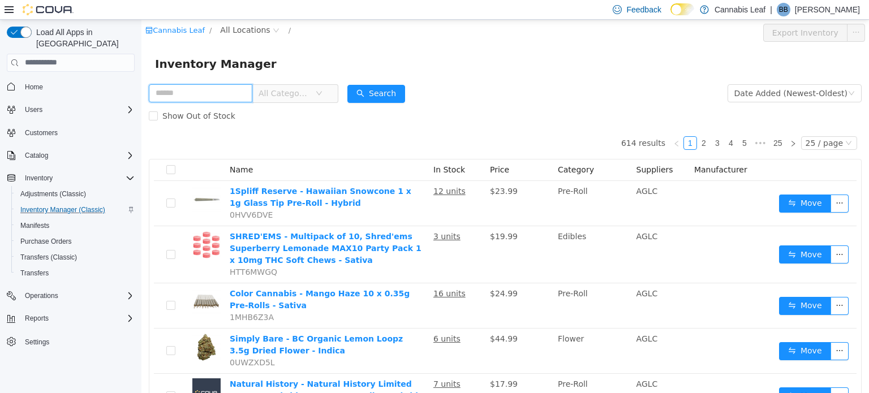
click at [196, 94] on input "text" at bounding box center [201, 93] width 104 height 18
click at [377, 76] on div "Inventory Manager" at bounding box center [506, 63] width 728 height 36
click at [376, 87] on button "Search" at bounding box center [377, 93] width 58 height 18
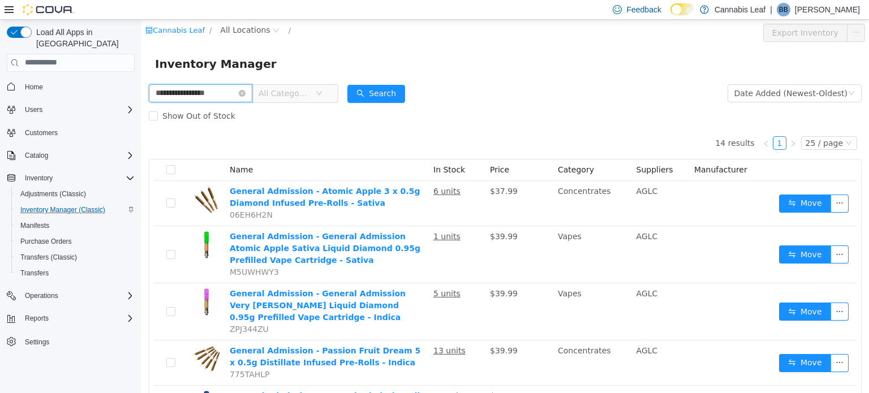
drag, startPoint x: 118, startPoint y: 72, endPoint x: 0, endPoint y: 40, distance: 122.1
click at [142, 40] on html "**********" at bounding box center [506, 206] width 728 height 374
type input "*****"
click at [378, 84] on button "Search" at bounding box center [377, 93] width 58 height 18
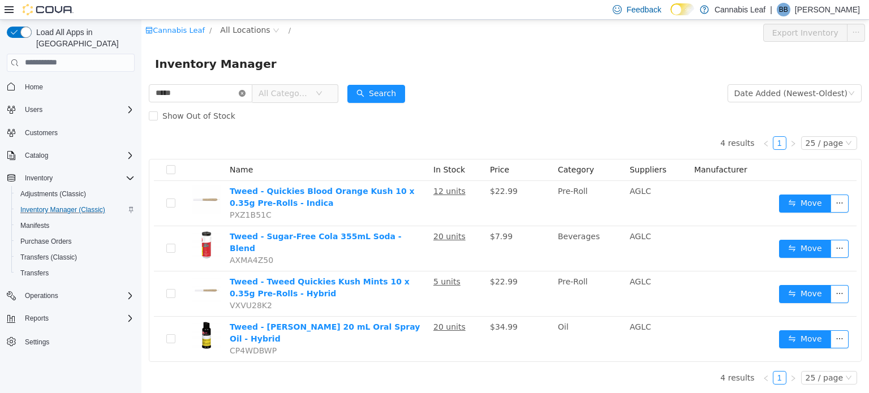
click at [246, 91] on icon "icon: close-circle" at bounding box center [242, 92] width 7 height 7
